Goal: Information Seeking & Learning: Learn about a topic

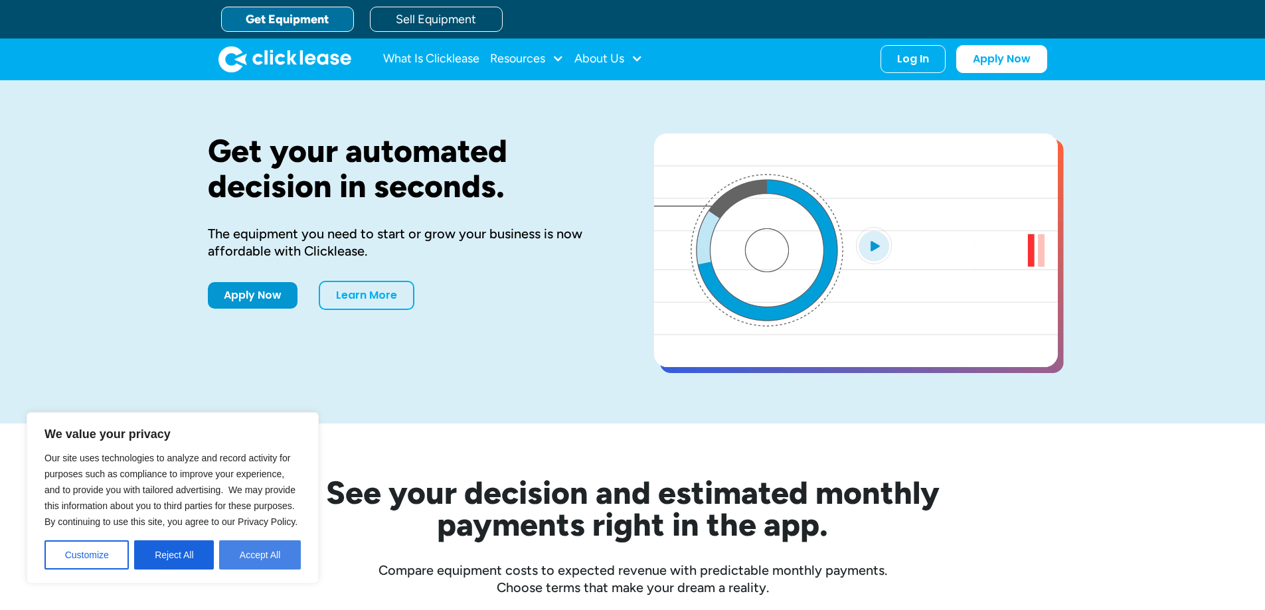
click at [252, 550] on button "Accept All" at bounding box center [260, 554] width 82 height 29
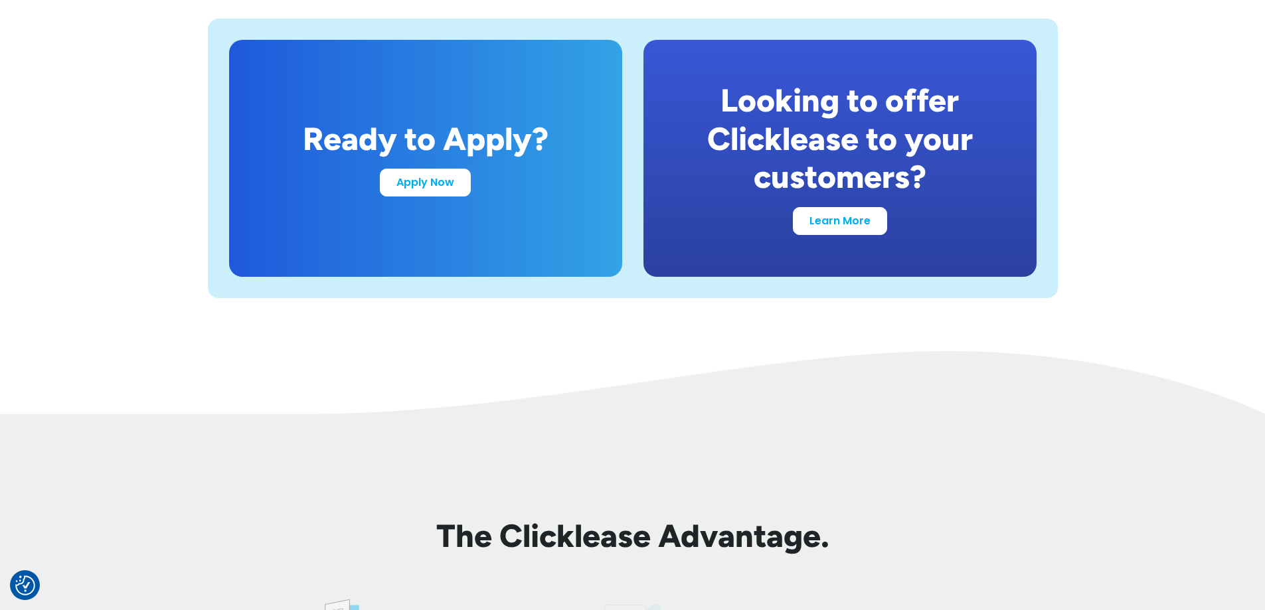
scroll to position [2655, 0]
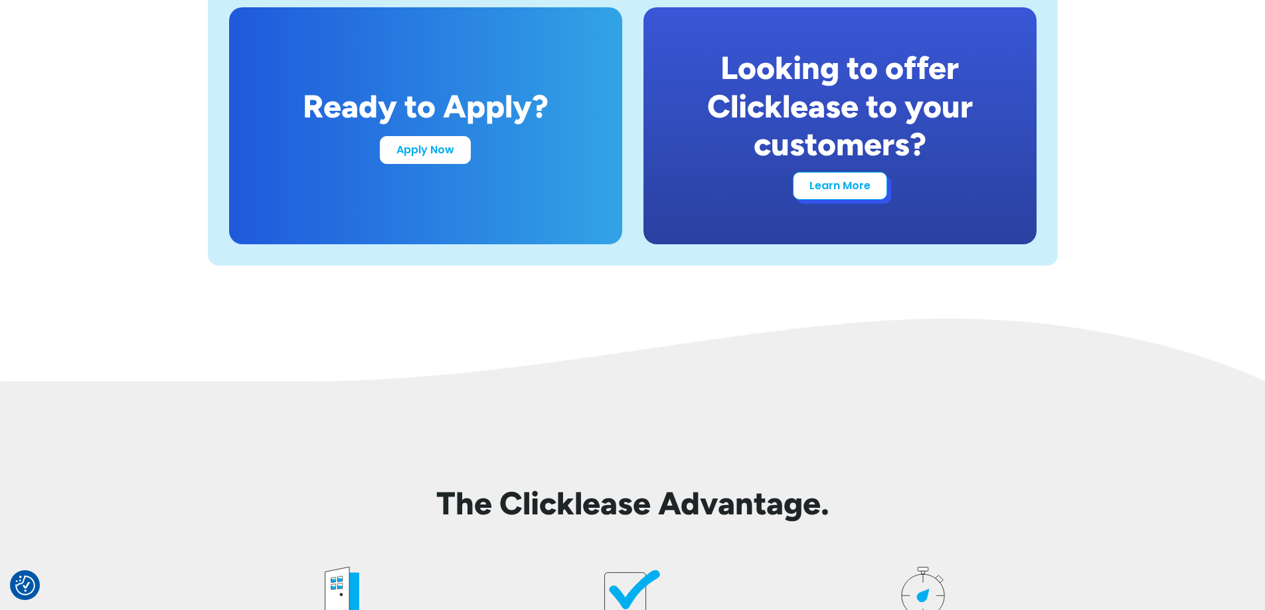
click at [830, 187] on link "Learn More" at bounding box center [840, 186] width 94 height 28
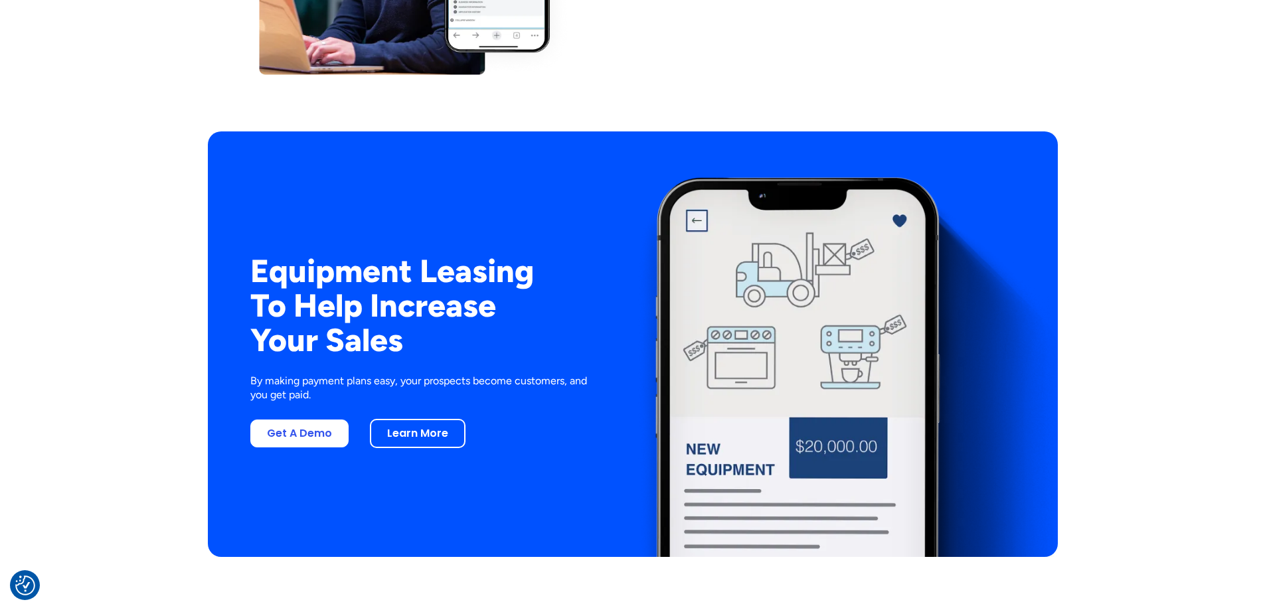
scroll to position [2390, 0]
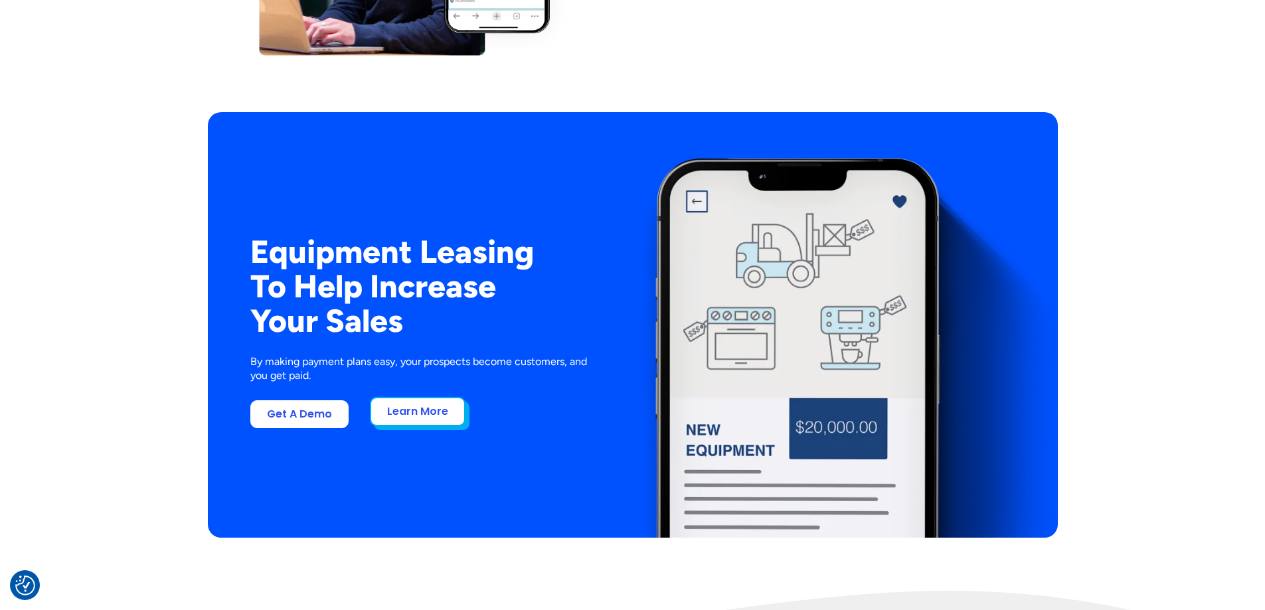
click at [433, 416] on link "Learn More" at bounding box center [418, 411] width 96 height 29
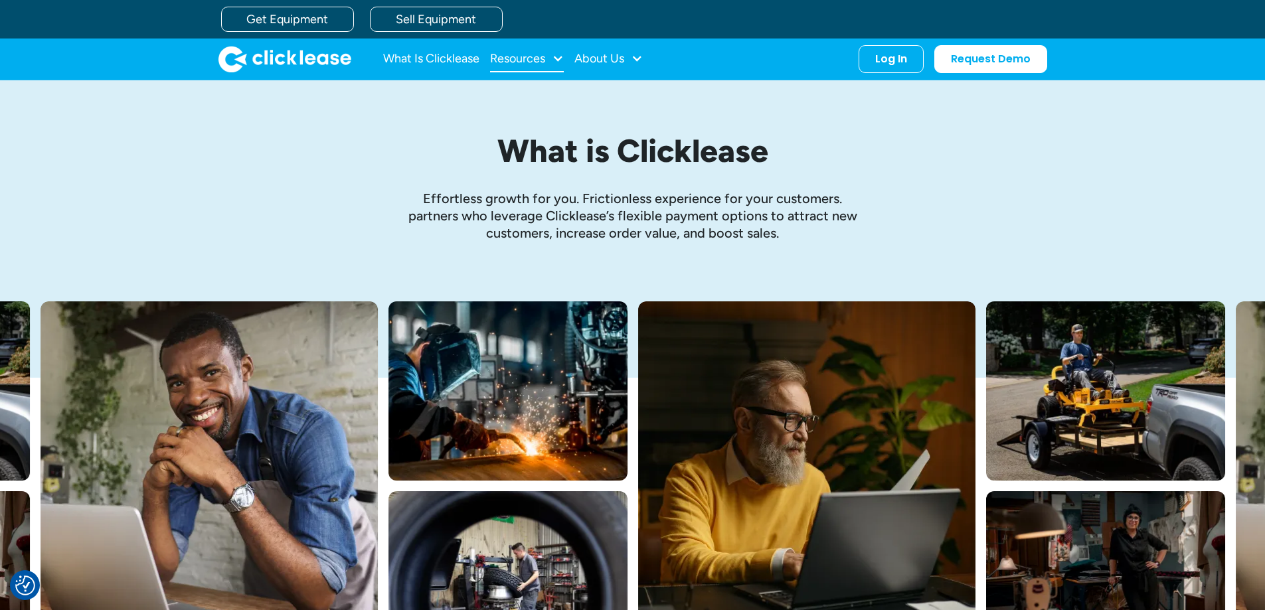
click at [561, 58] on div at bounding box center [558, 58] width 12 height 12
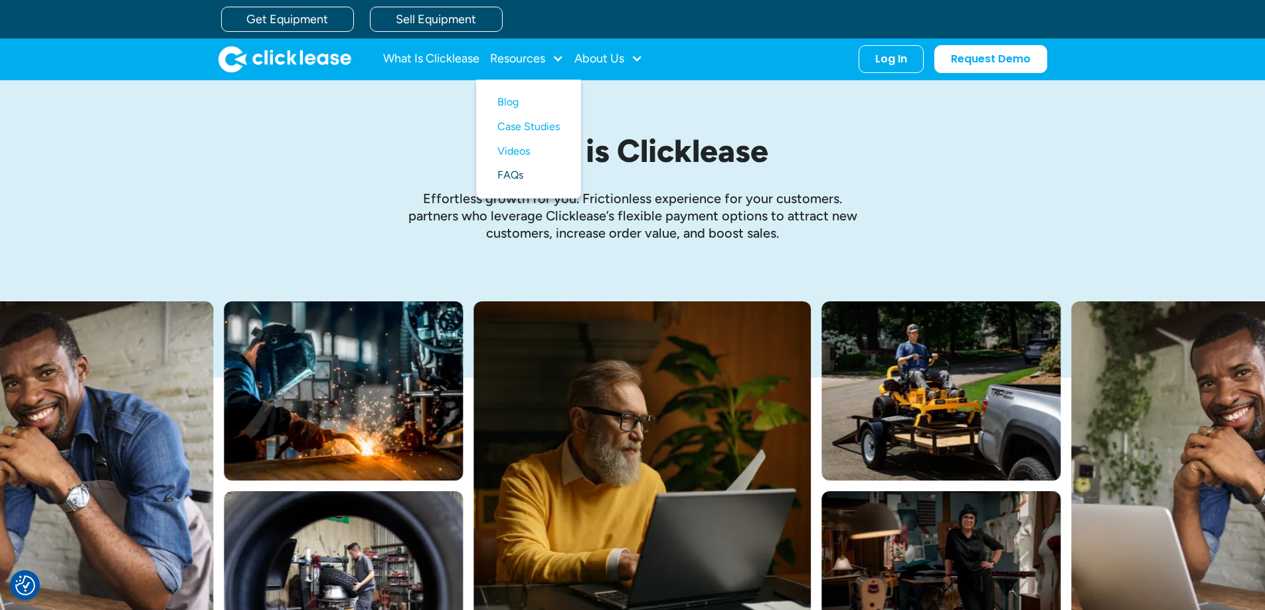
click at [508, 177] on link "FAQs" at bounding box center [528, 175] width 62 height 25
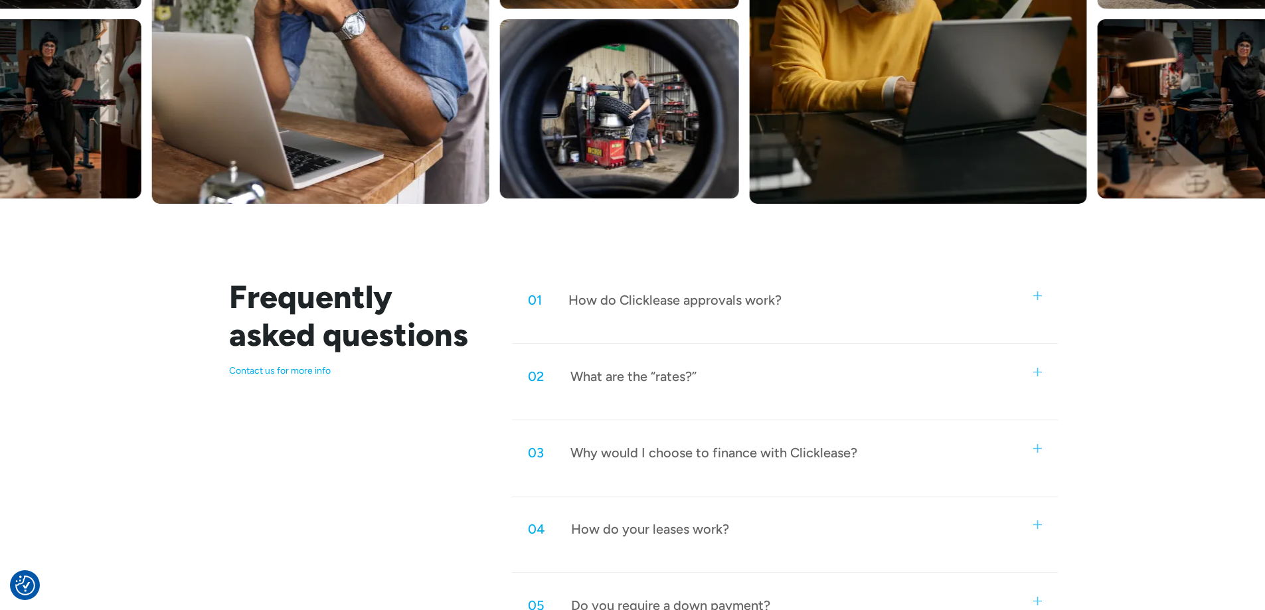
scroll to position [465, 0]
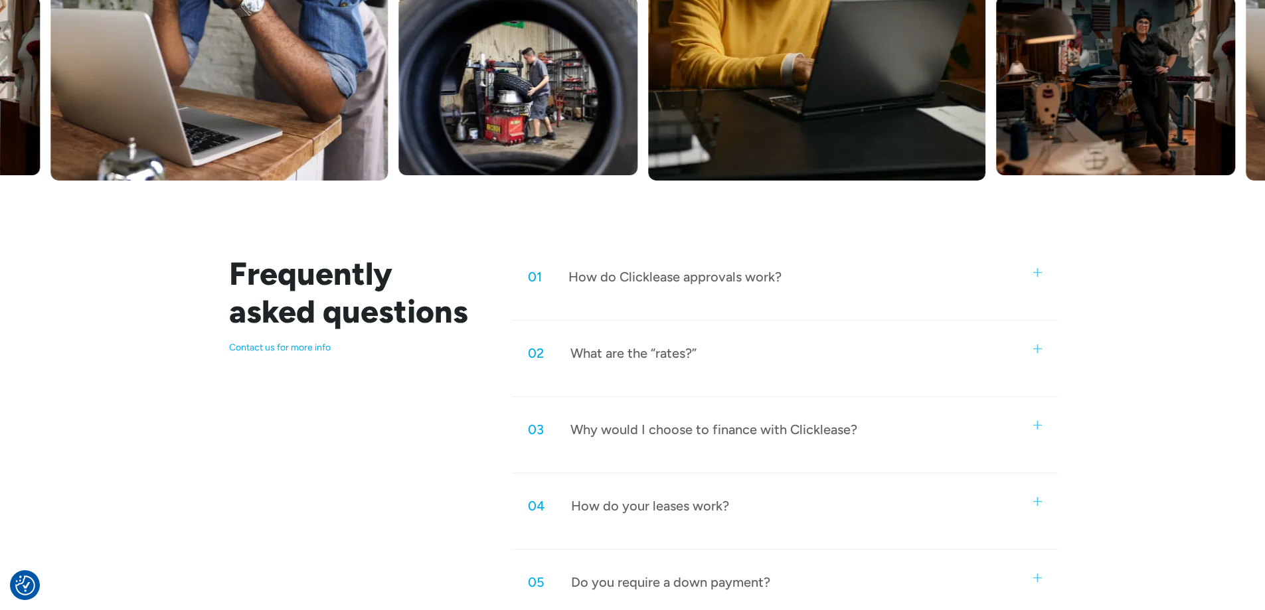
click at [791, 366] on div "02 What are the “rates?”" at bounding box center [784, 353] width 545 height 44
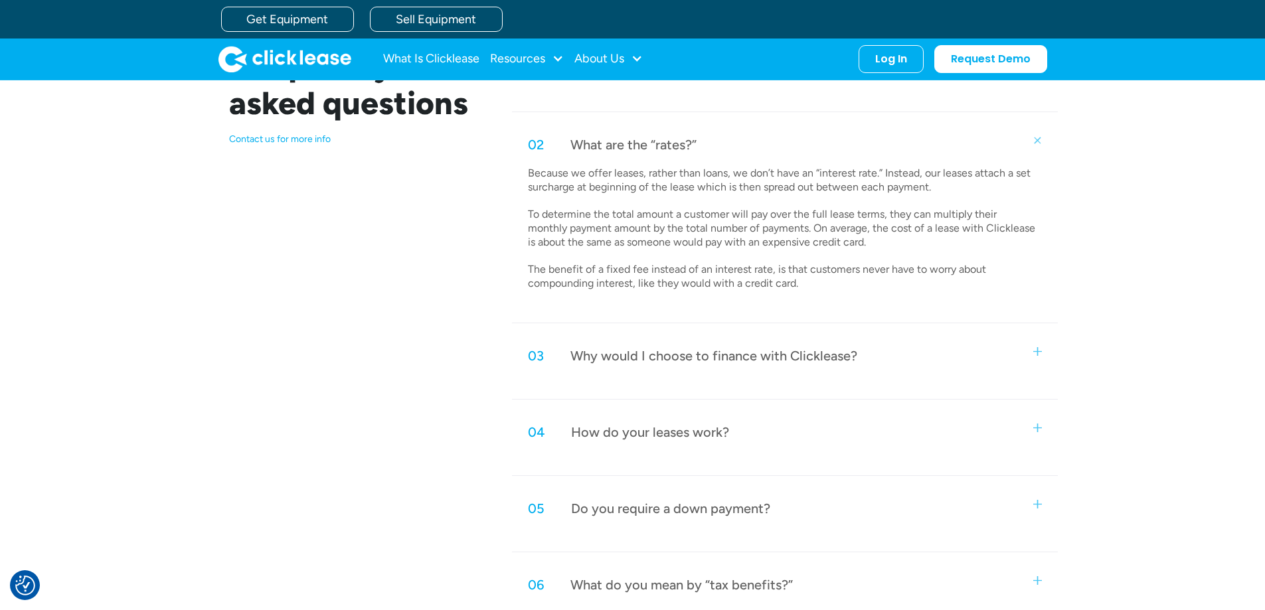
scroll to position [664, 0]
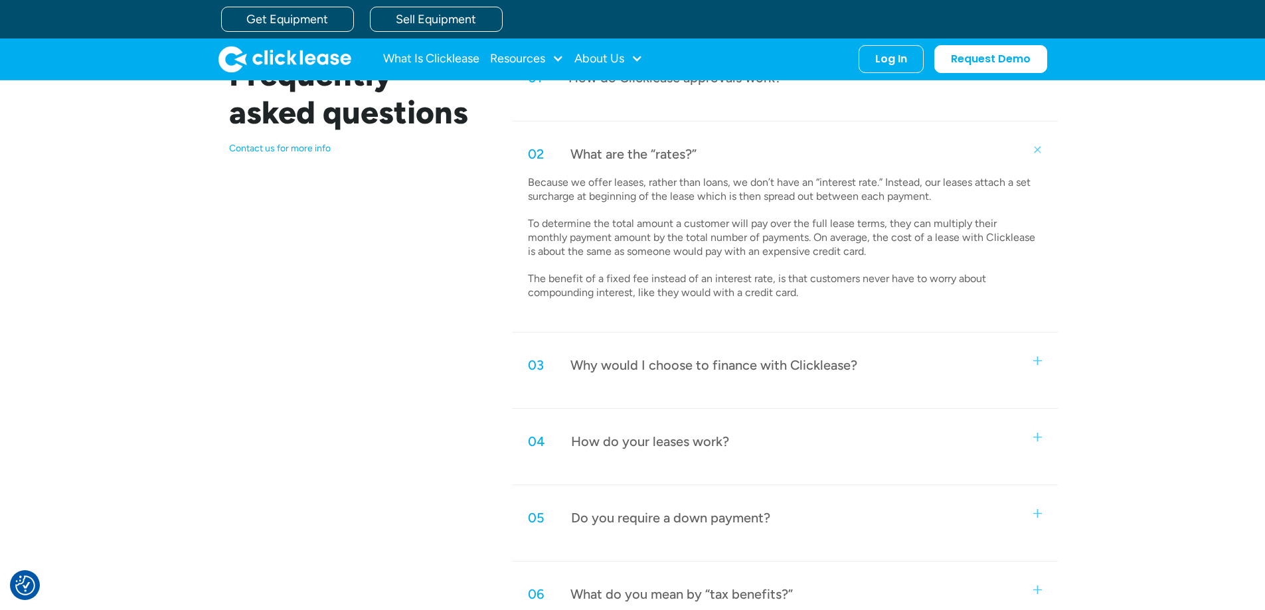
click at [878, 464] on div "04 How do your leases work? Customers select their equipment and apply for Clic…" at bounding box center [784, 453] width 545 height 66
click at [1033, 436] on img at bounding box center [1037, 437] width 9 height 9
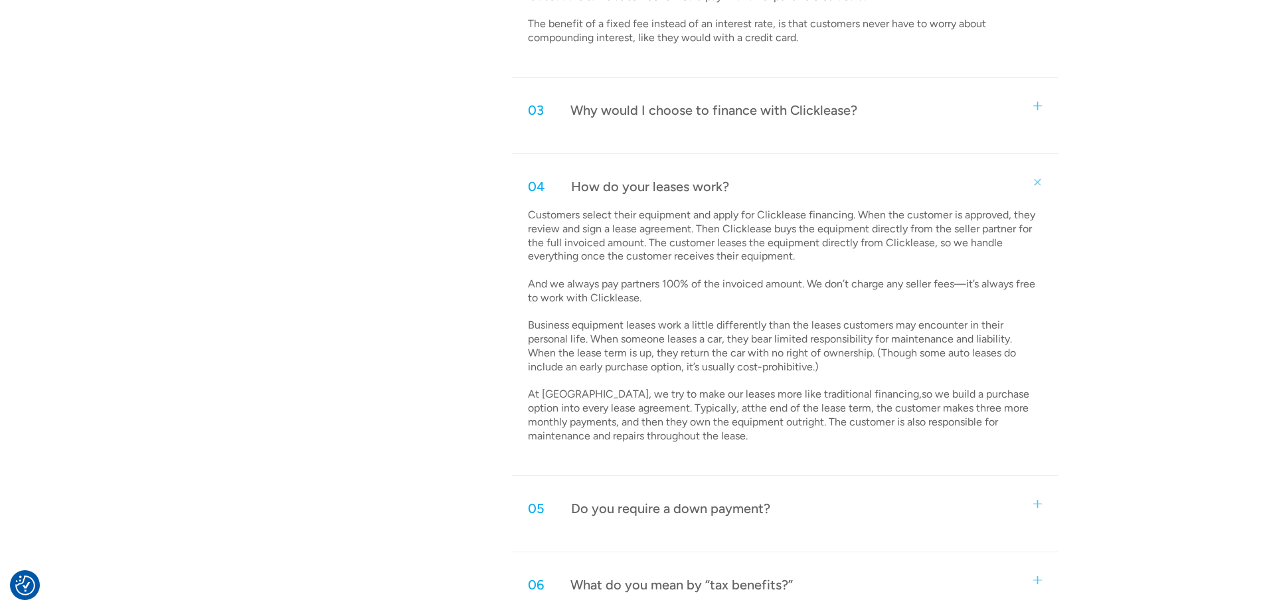
scroll to position [929, 0]
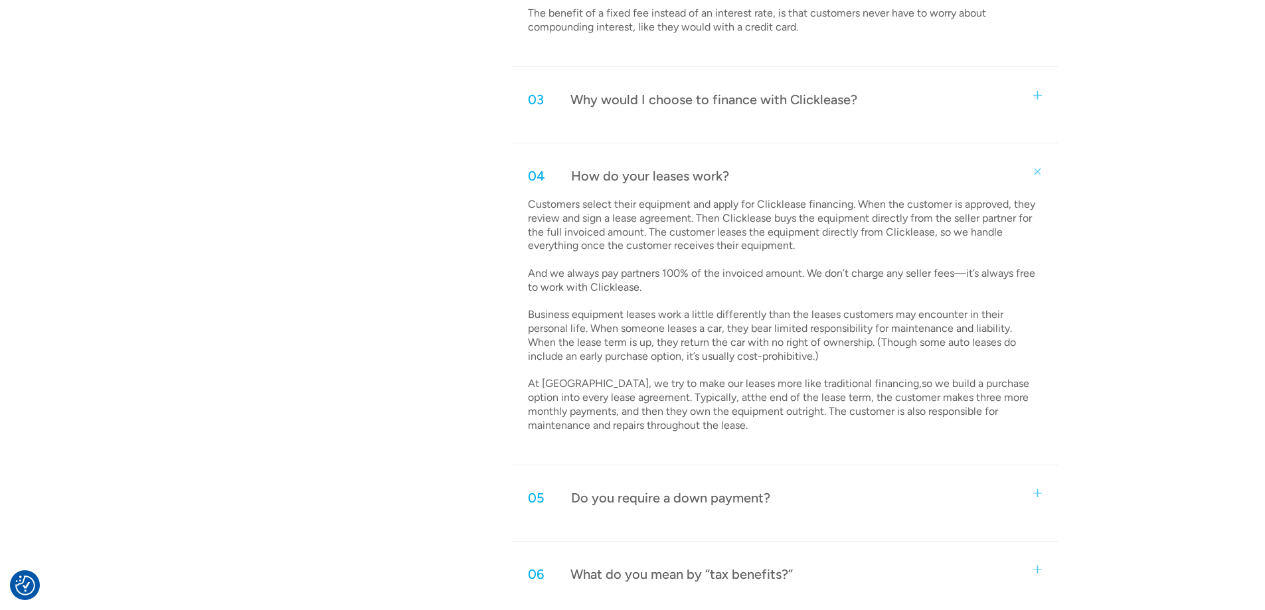
click at [1040, 497] on div "05 Do you require a down payment?" at bounding box center [784, 498] width 545 height 44
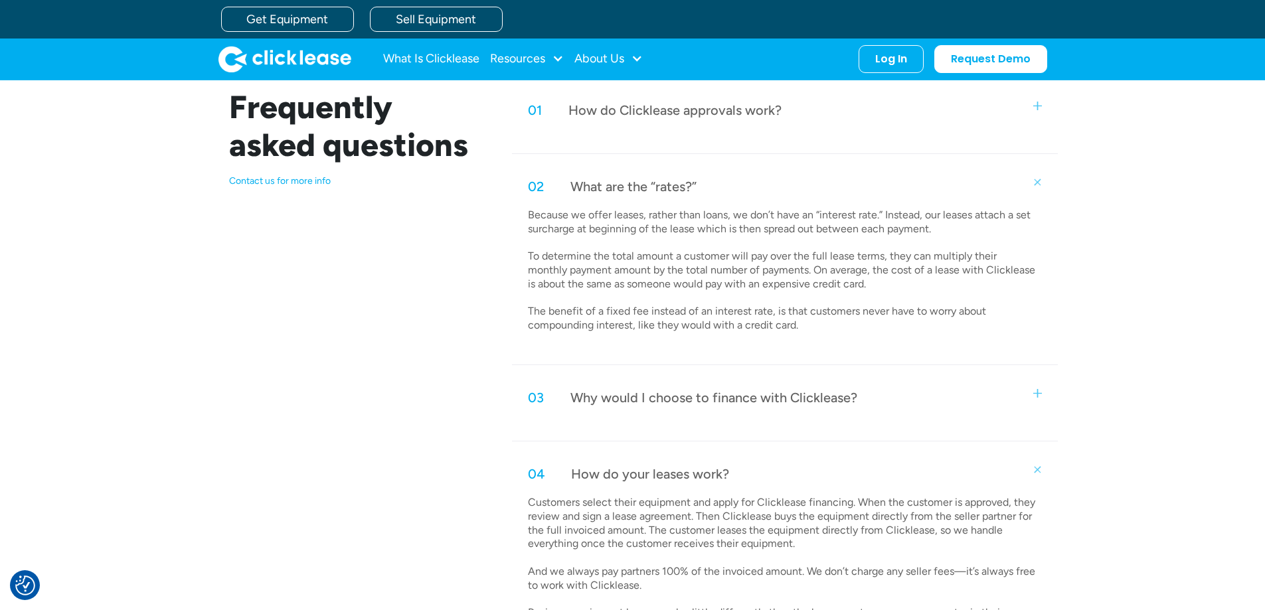
scroll to position [597, 0]
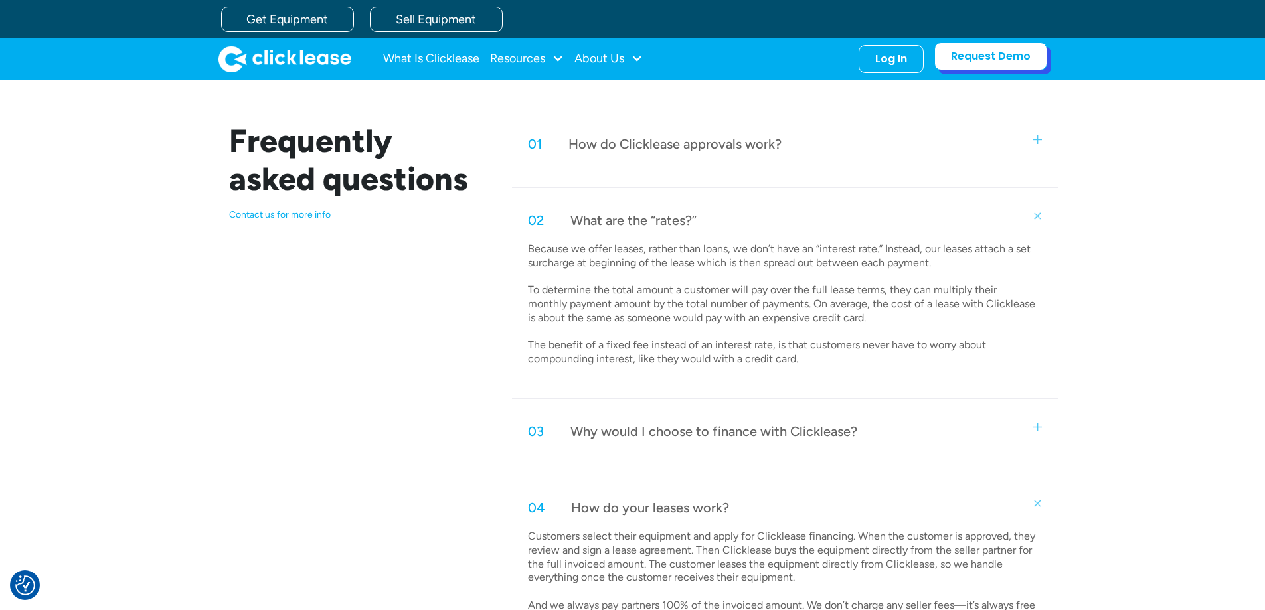
click at [992, 53] on link "Request Demo" at bounding box center [990, 56] width 113 height 28
